Goal: Transaction & Acquisition: Purchase product/service

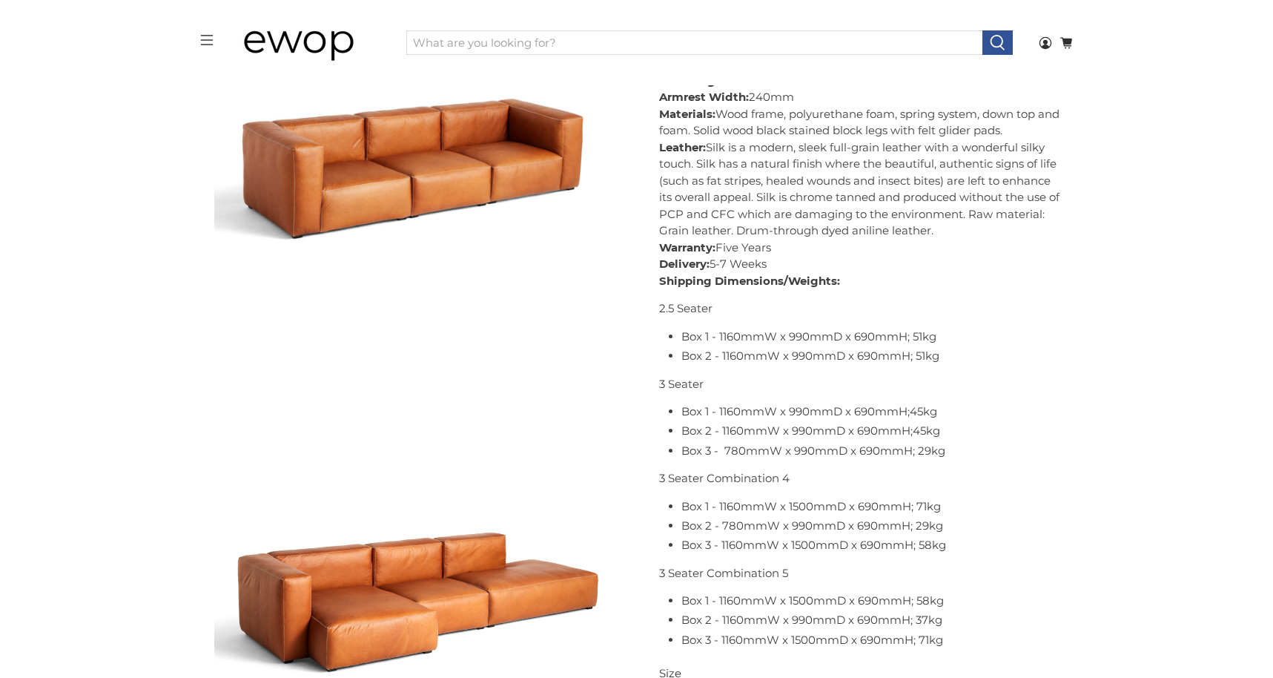
scroll to position [970, 0]
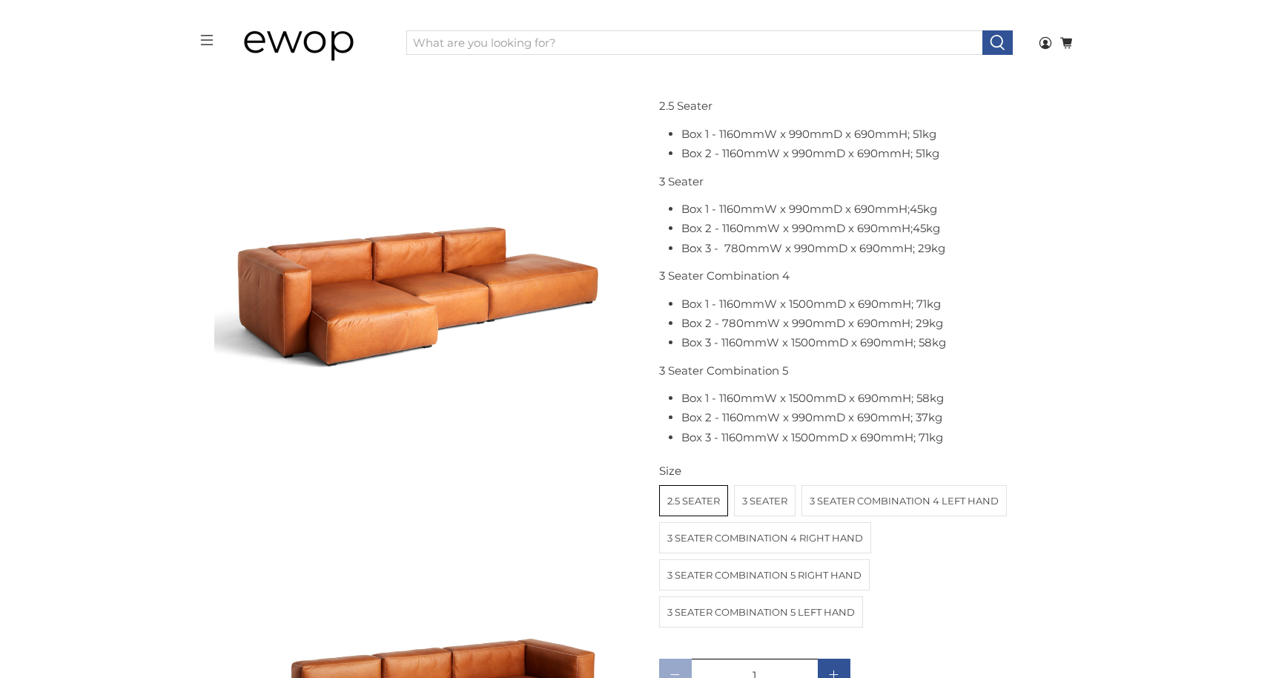
click at [761, 501] on label "3 Seater" at bounding box center [765, 501] width 60 height 30
click at [0, 0] on input "3 Seater" at bounding box center [0, 0] width 0 height 0
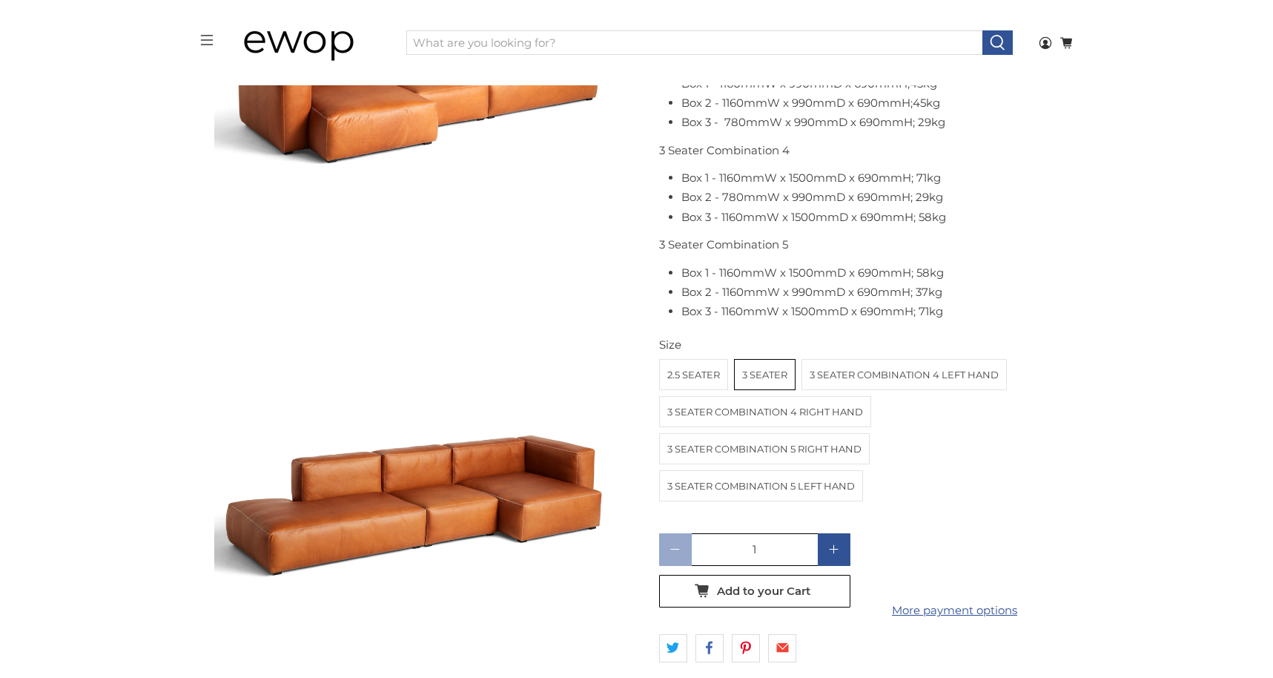
scroll to position [1275, 0]
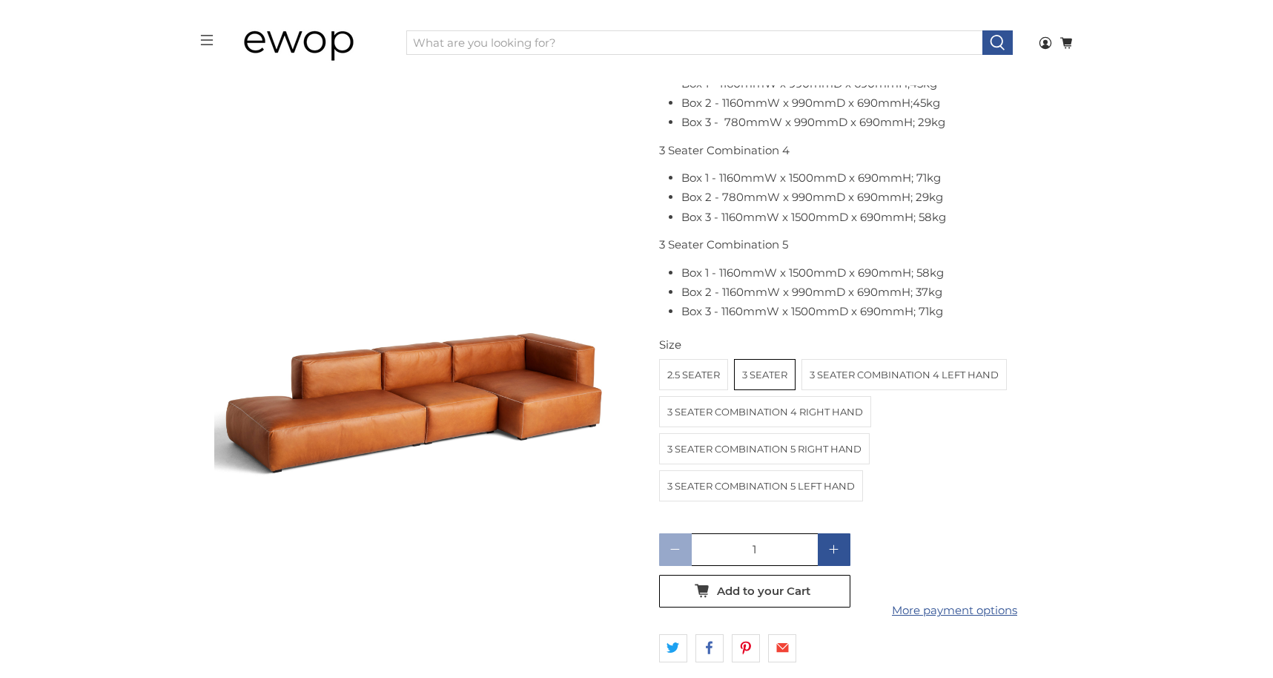
click at [695, 379] on label "2.5 Seater" at bounding box center [693, 375] width 67 height 30
click at [0, 0] on input "2.5 Seater" at bounding box center [0, 0] width 0 height 0
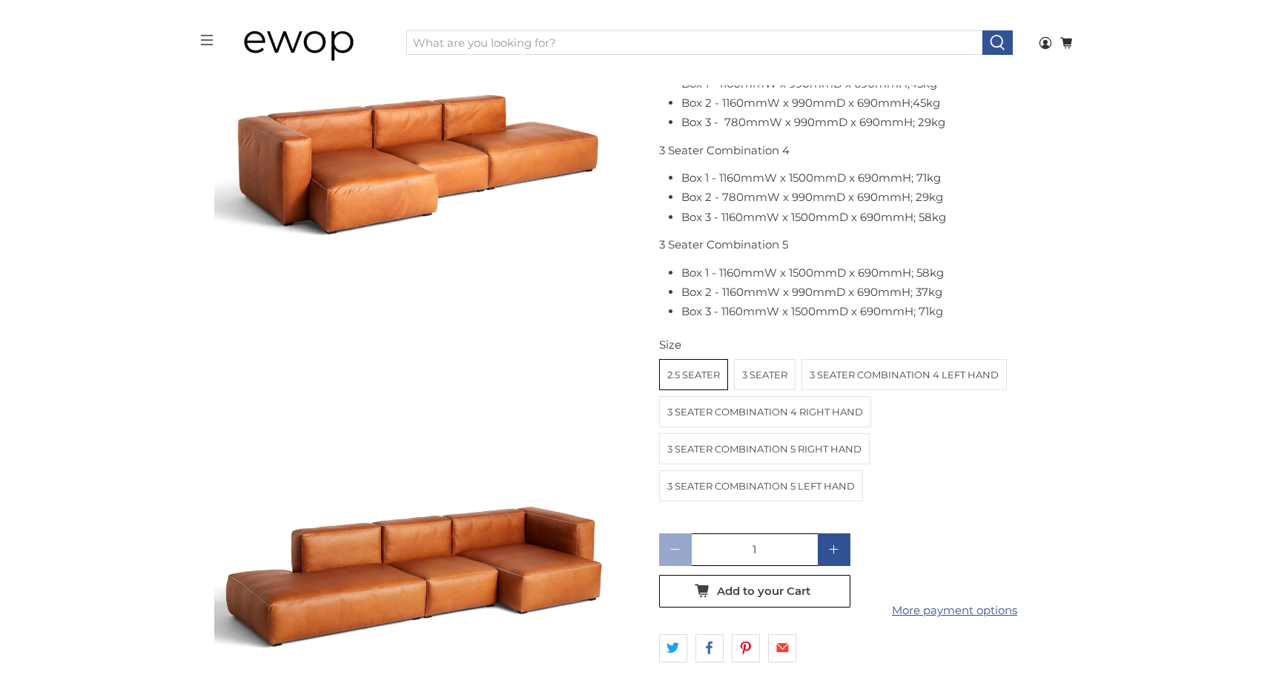
scroll to position [1237, 0]
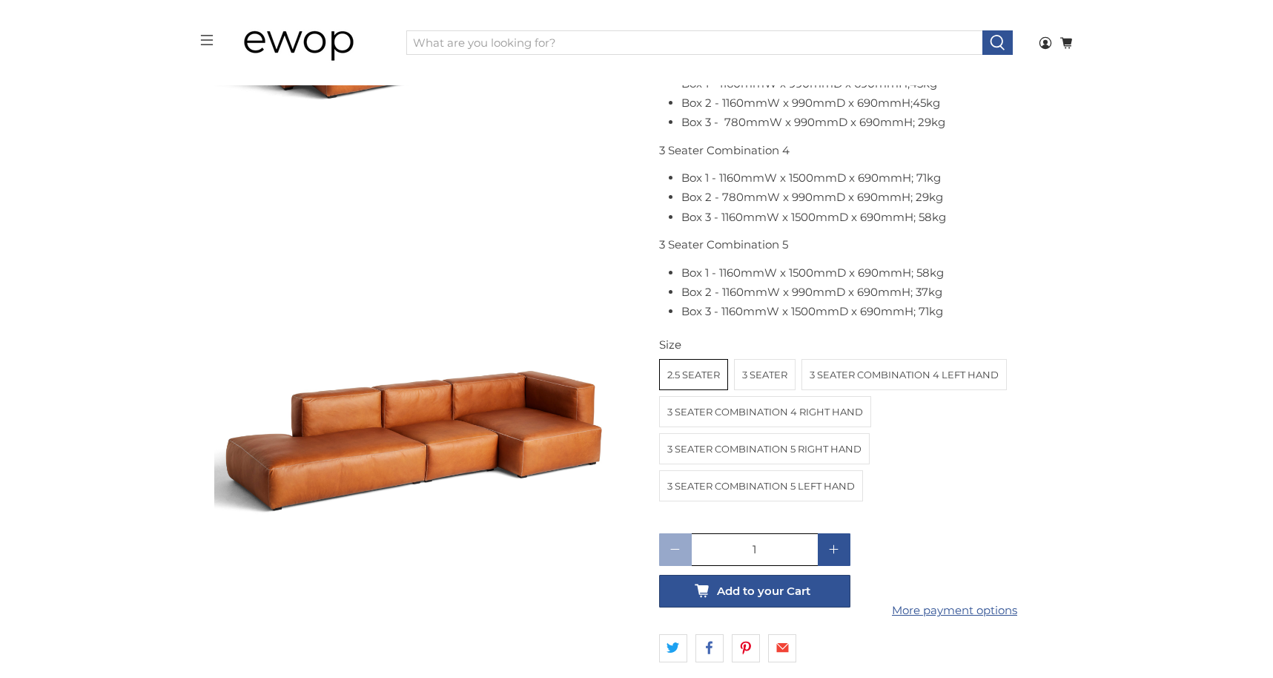
click at [773, 597] on span "Add to your Cart" at bounding box center [763, 590] width 93 height 13
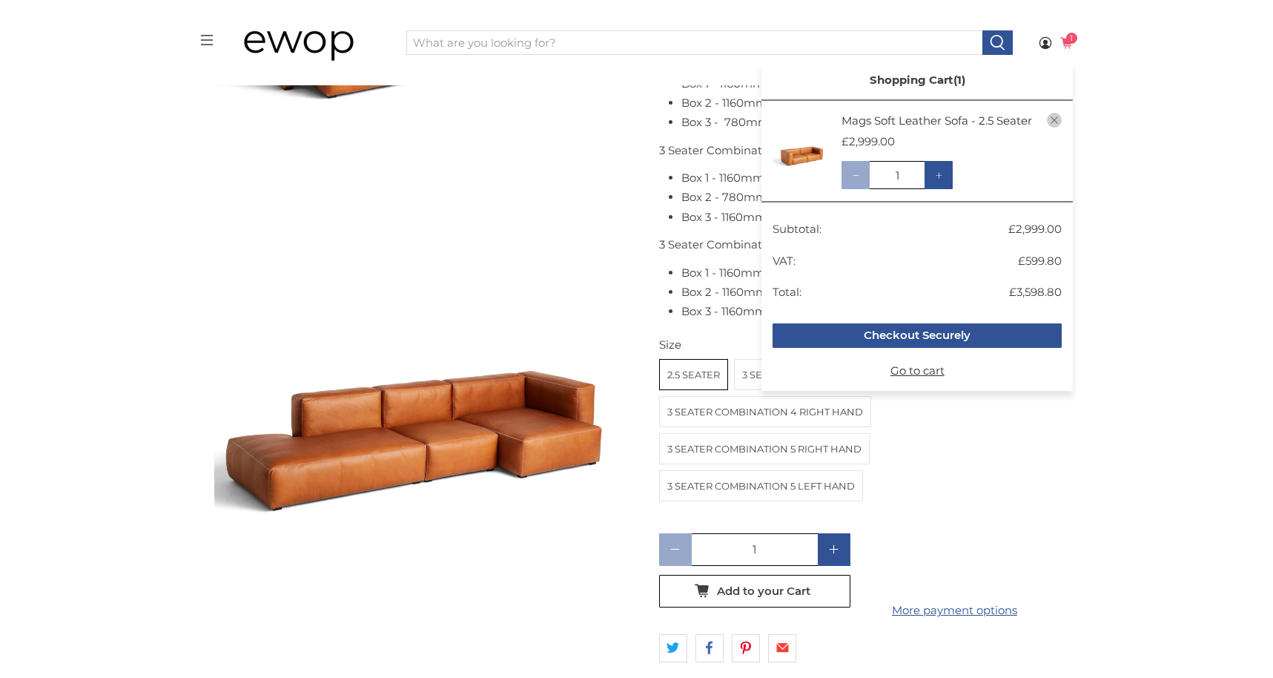
click at [1067, 35] on span "1" at bounding box center [1071, 38] width 11 height 11
